Goal: Ask a question

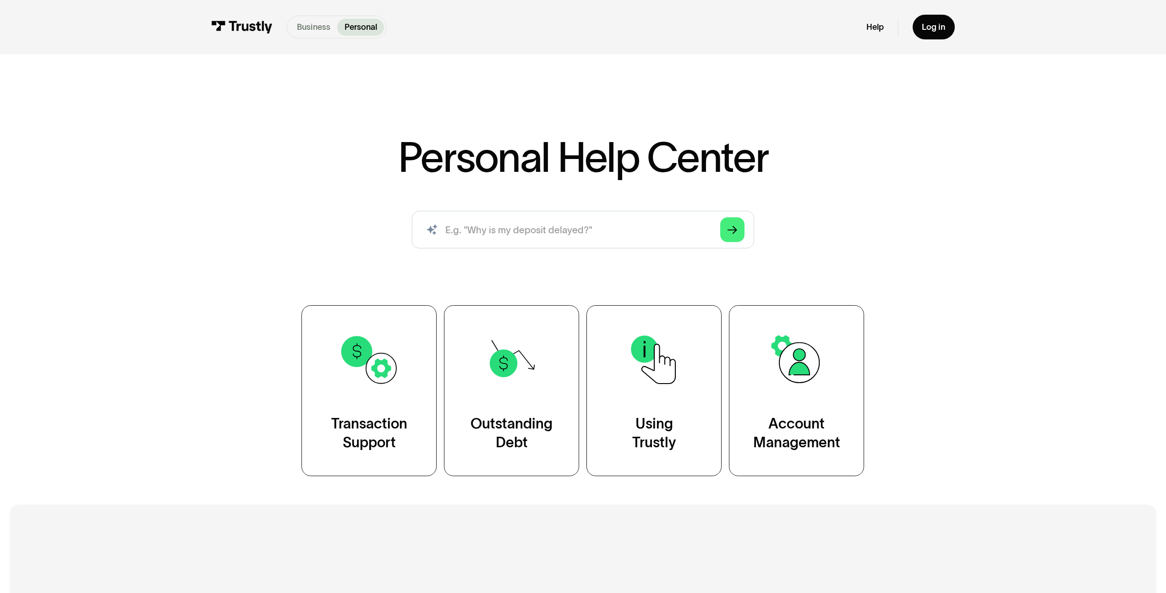
click at [304, 27] on p "Business" at bounding box center [313, 27] width 33 height 12
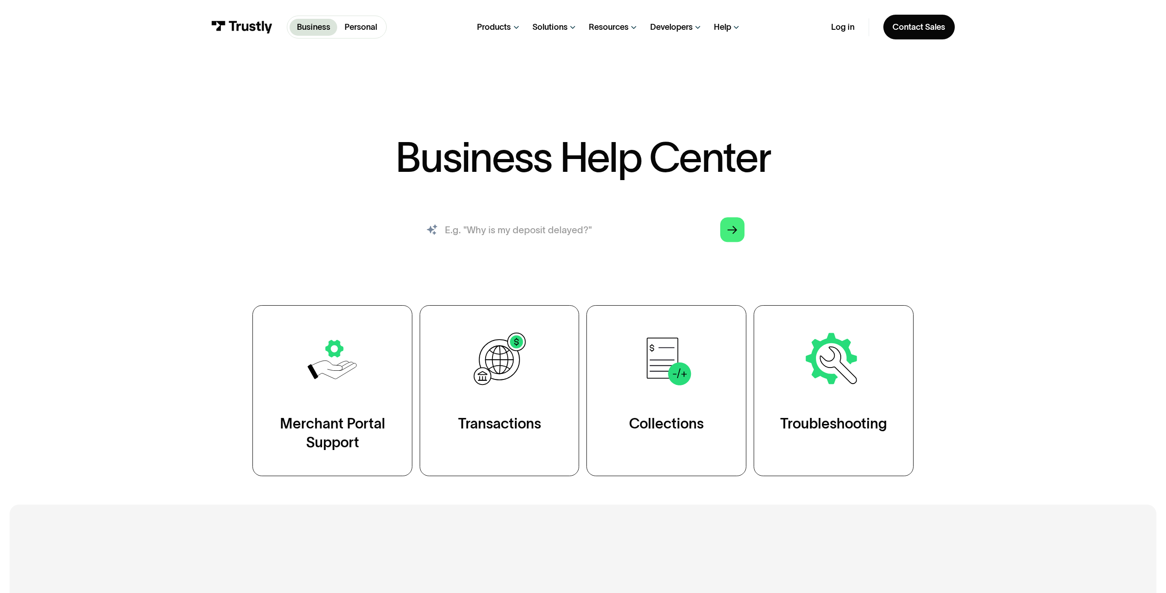
click at [516, 238] on input "search" at bounding box center [583, 230] width 342 height 38
paste input "super alexis testingP"
type input "super alexis testingB"
click at [732, 232] on icon "Arrow Right" at bounding box center [732, 230] width 10 height 10
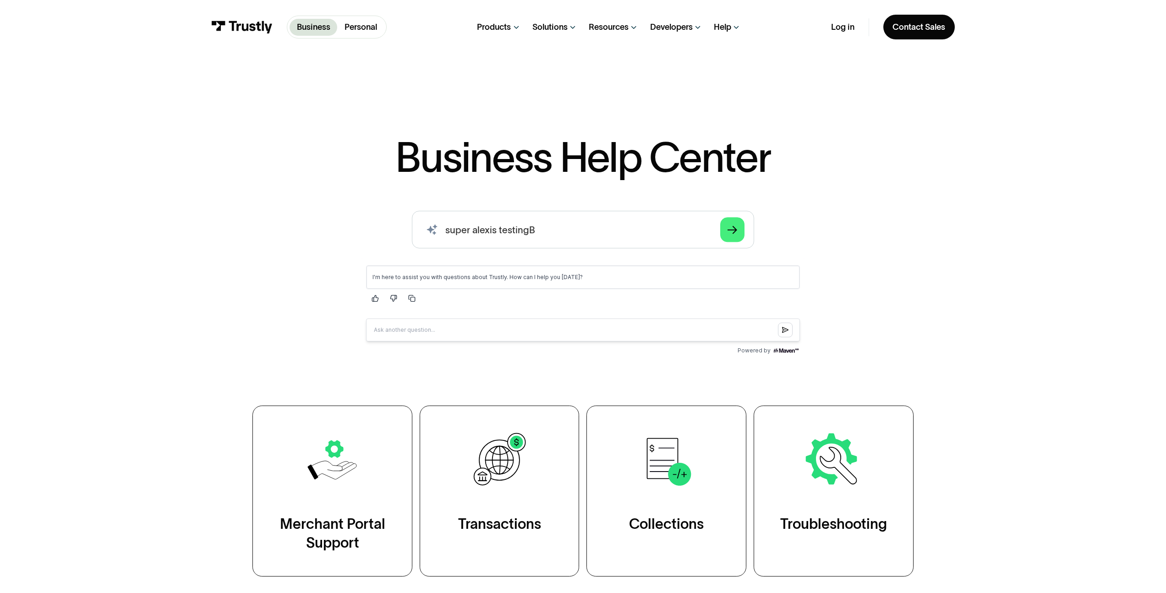
click at [599, 330] on input "Question box" at bounding box center [583, 329] width 434 height 23
type input "Do you support chase?"
click at [784, 332] on icon "Submit question" at bounding box center [785, 330] width 6 height 6
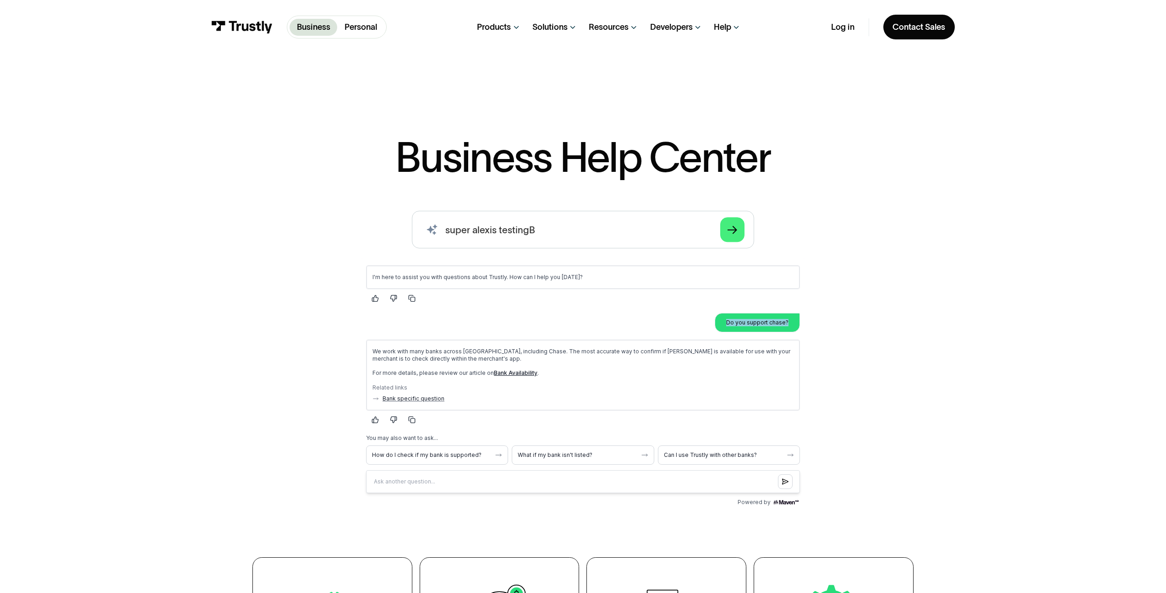
drag, startPoint x: 729, startPoint y: 320, endPoint x: 791, endPoint y: 323, distance: 62.4
click at [791, 323] on div "Do you support chase?" at bounding box center [756, 322] width 73 height 18
copy p "Do you support chase?"
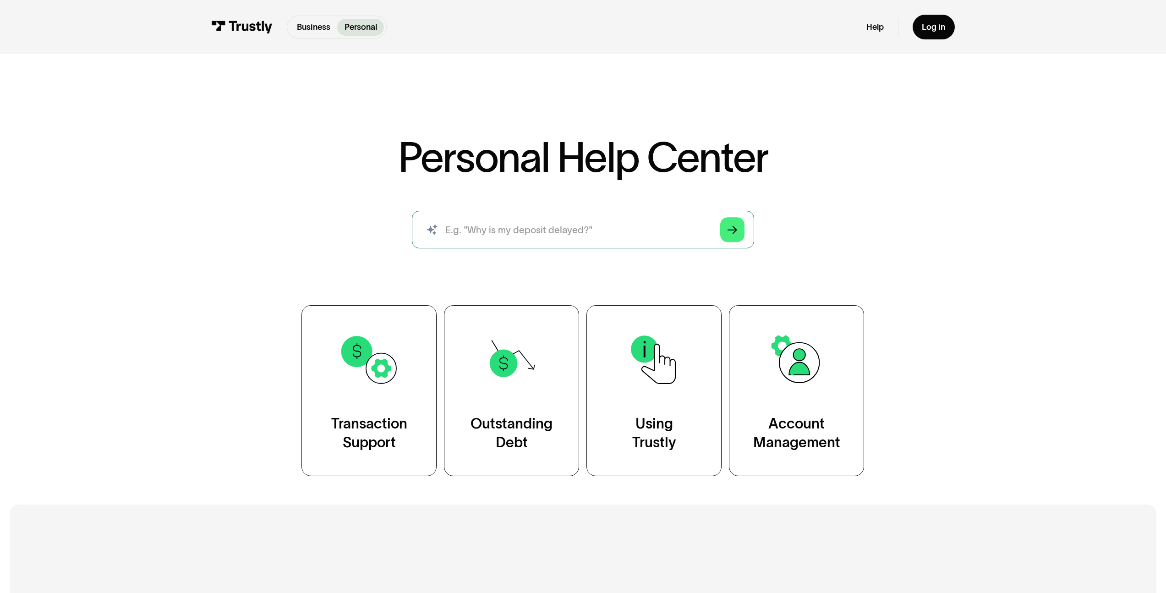
click at [504, 234] on input "search" at bounding box center [583, 230] width 342 height 38
type input "super alexis testingP"
click at [731, 235] on icon "Arrow Right" at bounding box center [732, 230] width 10 height 10
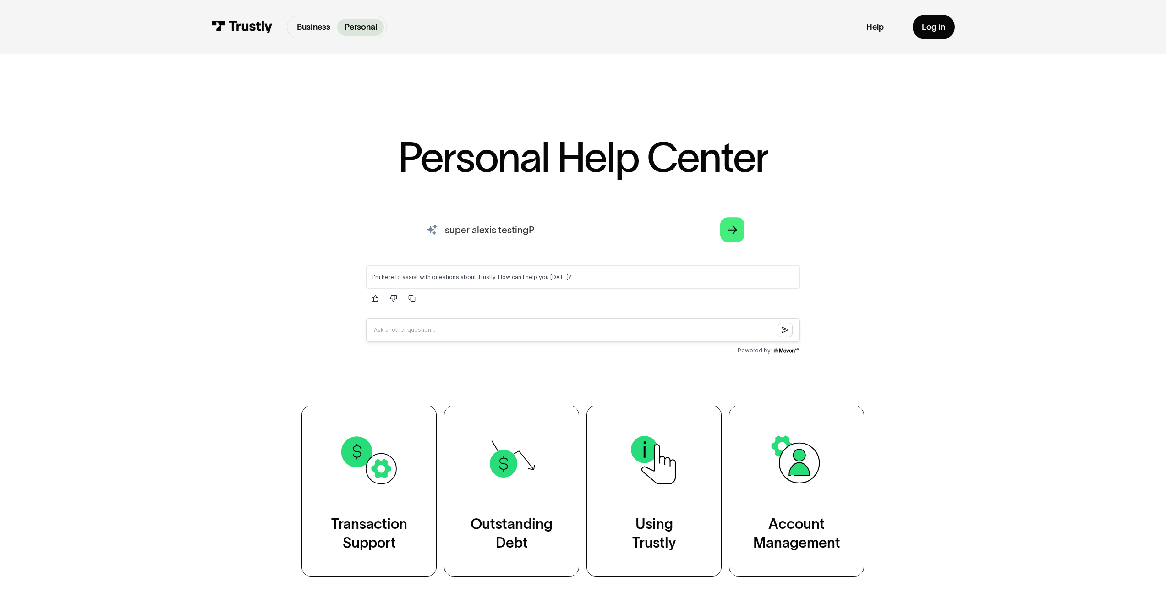
drag, startPoint x: 550, startPoint y: 231, endPoint x: 444, endPoint y: 230, distance: 105.3
click at [444, 230] on input "super alexis testingP" at bounding box center [583, 230] width 342 height 38
click at [499, 333] on input "Question box" at bounding box center [583, 329] width 434 height 23
type input "Do you support chase?"
drag, startPoint x: 749, startPoint y: 332, endPoint x: 667, endPoint y: 584, distance: 265.6
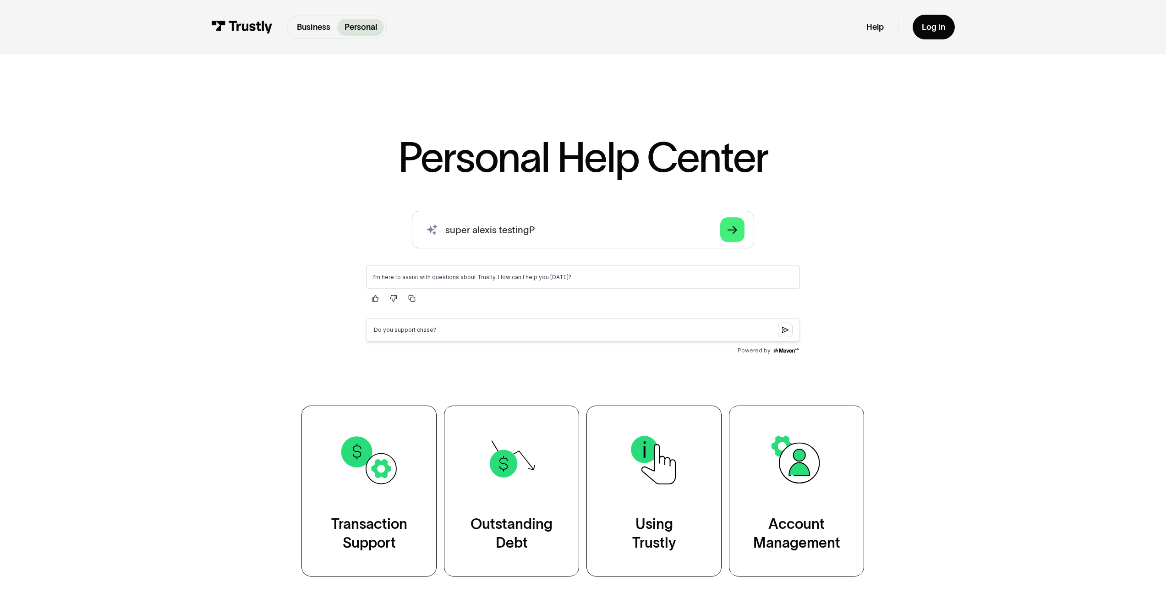
click at [359, 326] on html "I'm here to assist with questions about Trustly. How can I help you [DATE]? Do …" at bounding box center [583, 305] width 448 height 96
click at [790, 333] on button "Submit question" at bounding box center [785, 329] width 15 height 15
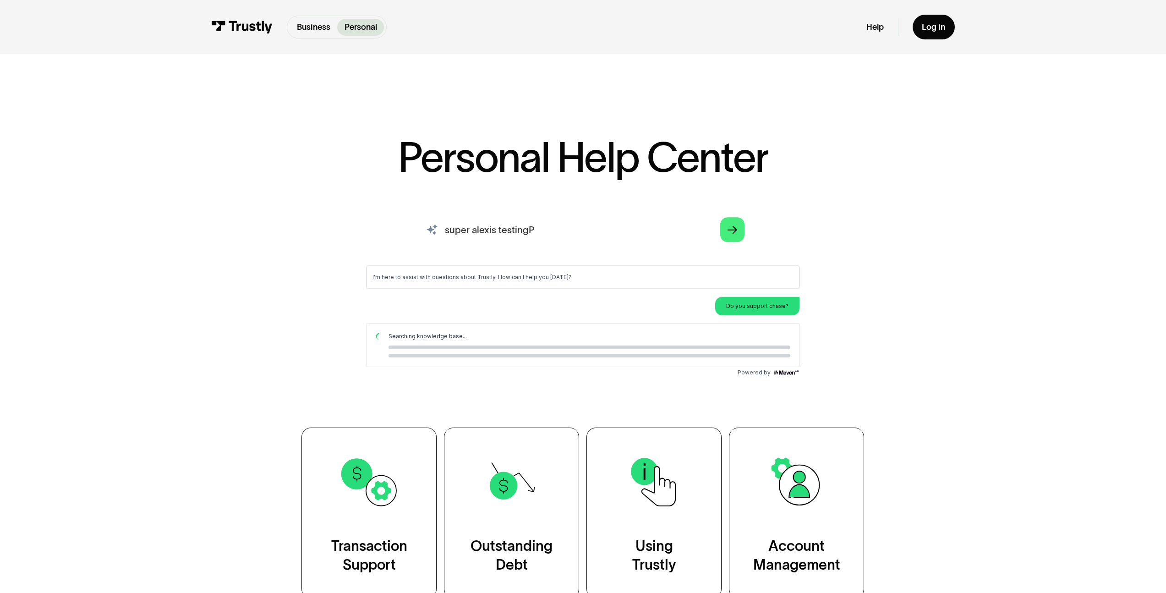
drag, startPoint x: 553, startPoint y: 232, endPoint x: 444, endPoint y: 231, distance: 109.5
click at [444, 232] on input "super alexis testingP" at bounding box center [583, 230] width 342 height 38
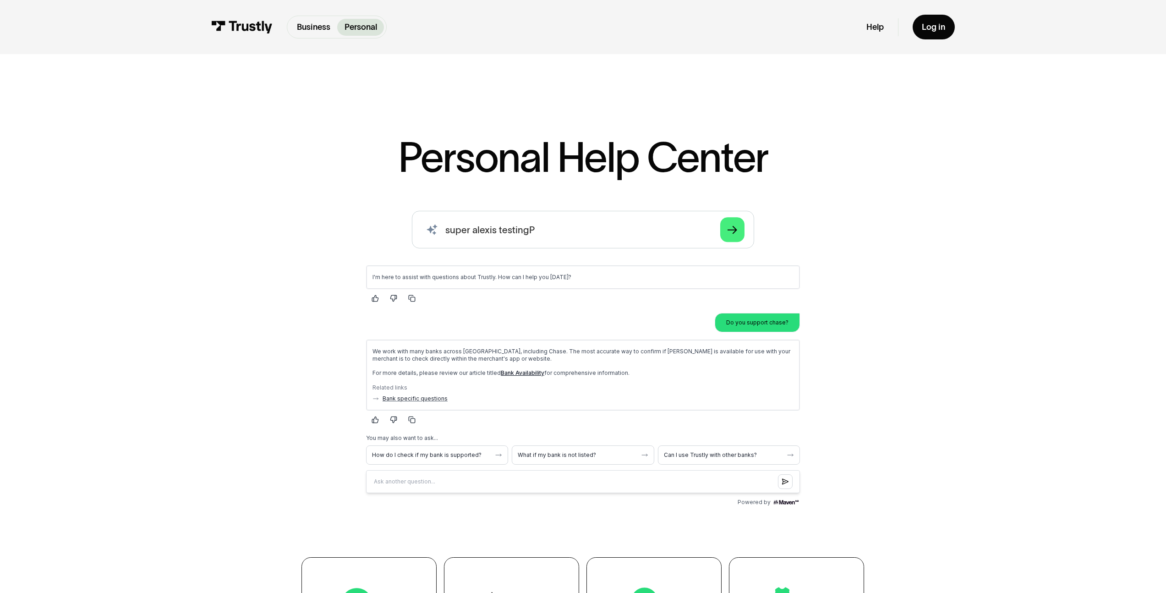
click at [768, 323] on p "Do you support chase?" at bounding box center [757, 321] width 62 height 7
copy p "Do you support chase?"
drag, startPoint x: 537, startPoint y: 230, endPoint x: 408, endPoint y: 230, distance: 129.2
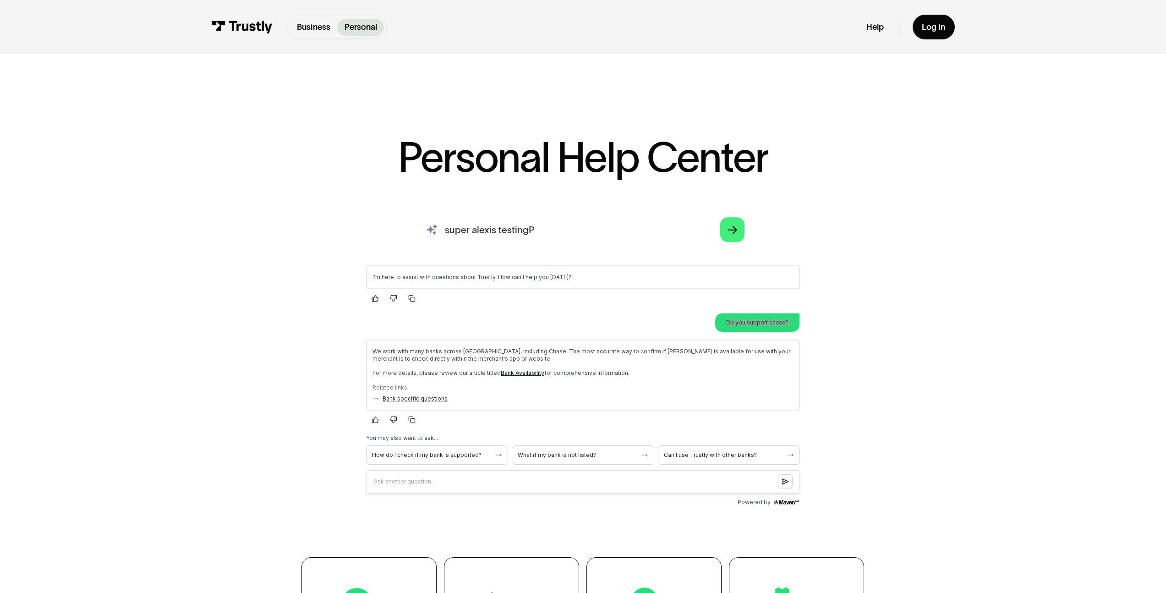
click at [408, 230] on div "AI-powered search ( 1 / 4 ) Type your question and our smart search will find y…" at bounding box center [583, 360] width 684 height 299
